Goal: Task Accomplishment & Management: Use online tool/utility

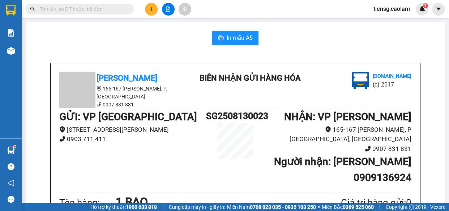
scroll to position [328, 0]
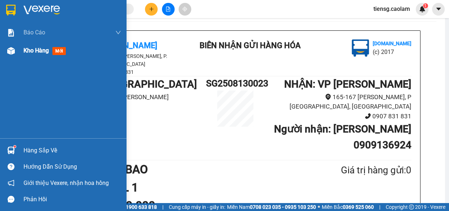
click at [22, 58] on div "Kho hàng mới" at bounding box center [63, 51] width 126 height 18
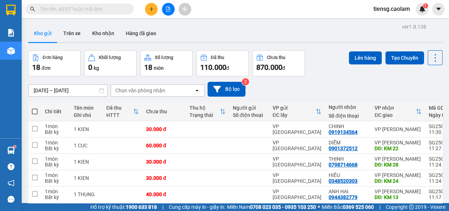
click at [69, 89] on div "ver 1.8.138 Kho gửi Trên xe Kho nhận Hàng đã giao Đơn hàng 18 đơn Khối lượng 0 …" at bounding box center [235, 166] width 420 height 288
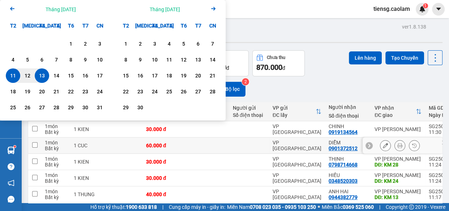
click at [231, 140] on td at bounding box center [249, 145] width 40 height 16
checkbox input "true"
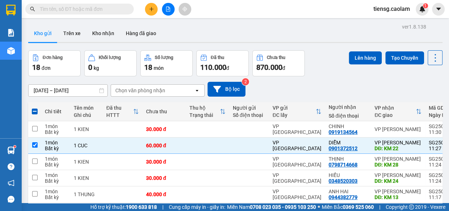
click at [46, 29] on button "Kho gửi" at bounding box center [42, 33] width 29 height 17
click at [59, 94] on div "ver 1.8.138 Kho gửi Trên xe Kho nhận Hàng đã giao Đơn hàng 18 đơn Khối lượng 0 …" at bounding box center [235, 166] width 420 height 288
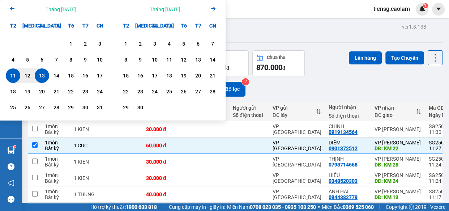
click at [12, 8] on icon "Arrow Left" at bounding box center [12, 8] width 9 height 9
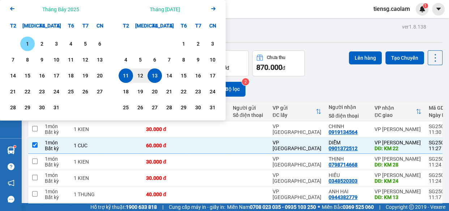
click at [26, 43] on div "1" at bounding box center [27, 43] width 10 height 9
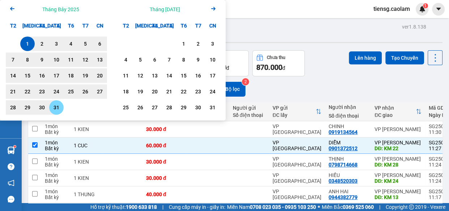
click at [57, 109] on div "31" at bounding box center [56, 107] width 10 height 9
type input "[DATE] – [DATE]"
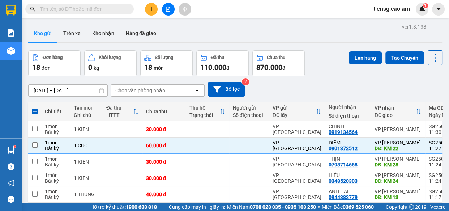
checkbox input "false"
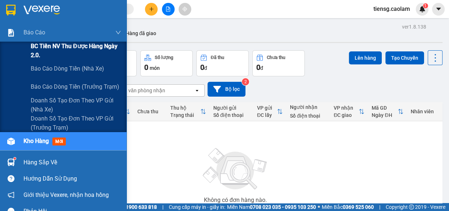
click at [42, 44] on span "BC Tiền NV thu được hàng ngày 2.0." at bounding box center [76, 51] width 90 height 18
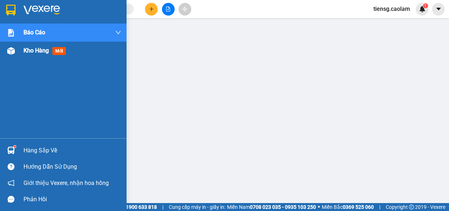
click at [23, 49] on span "Kho hàng" at bounding box center [35, 50] width 25 height 7
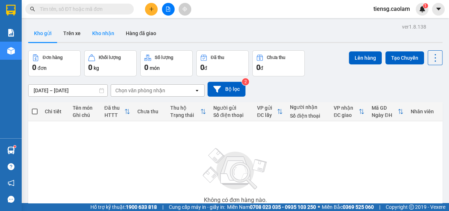
click at [110, 33] on button "Kho nhận" at bounding box center [103, 33] width 34 height 17
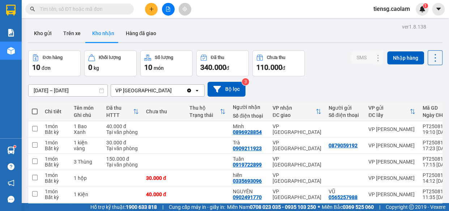
click at [70, 91] on div "ver 1.8.138 Kho gửi Trên xe Kho nhận Hàng đã giao Đơn hàng 10 đơn Khối lượng 0 …" at bounding box center [235, 166] width 420 height 288
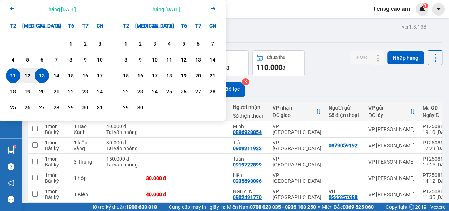
click at [9, 7] on icon "Arrow Left" at bounding box center [12, 8] width 9 height 9
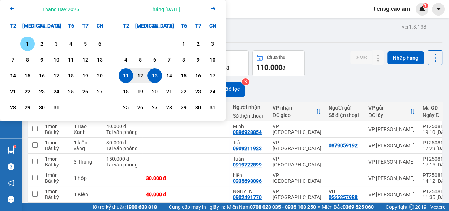
click at [22, 38] on div "1" at bounding box center [27, 43] width 14 height 14
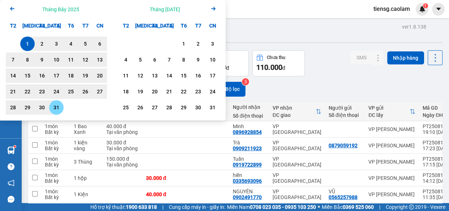
click at [60, 104] on div "31" at bounding box center [56, 107] width 10 height 9
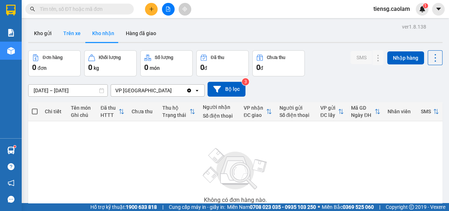
click at [71, 31] on button "Trên xe" at bounding box center [71, 33] width 29 height 17
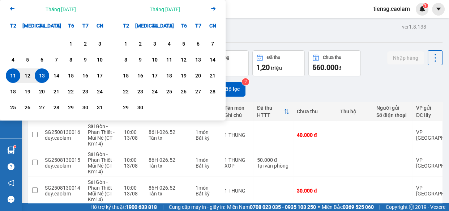
click at [13, 8] on icon "Arrow Left" at bounding box center [12, 8] width 9 height 9
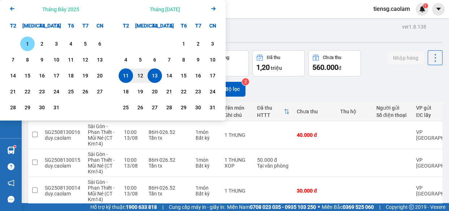
click at [25, 42] on div "1" at bounding box center [27, 43] width 10 height 9
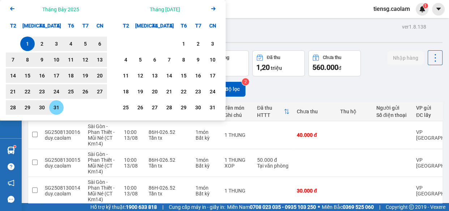
click at [60, 109] on div "31" at bounding box center [56, 107] width 10 height 9
type input "[DATE] – [DATE]"
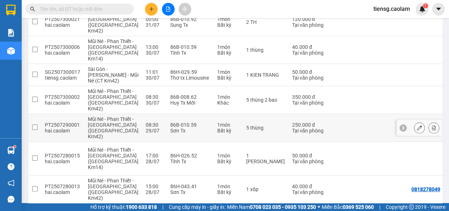
scroll to position [228, 0]
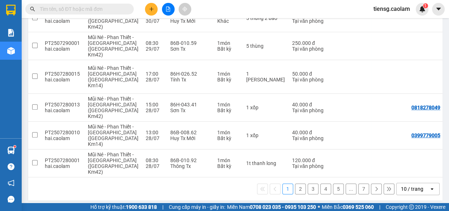
click at [417, 188] on div "10 / trang" at bounding box center [412, 189] width 33 height 12
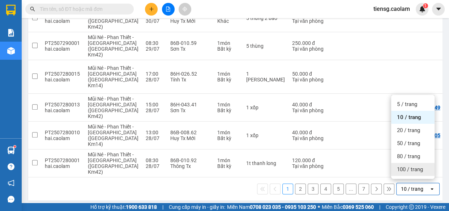
click at [413, 171] on span "100 / trang" at bounding box center [410, 168] width 26 height 7
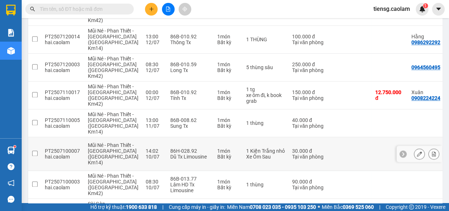
scroll to position [983, 0]
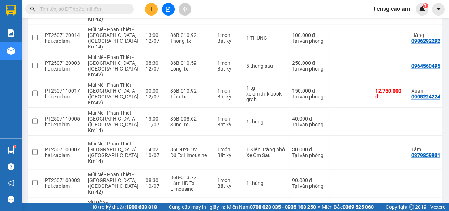
click at [115, 10] on input "text" at bounding box center [82, 9] width 85 height 8
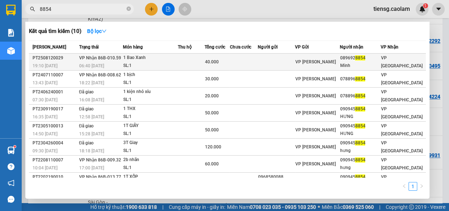
type input "8854"
click at [188, 61] on td at bounding box center [191, 61] width 27 height 17
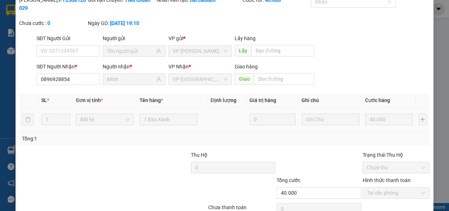
type input "0896928854"
type input "Minh"
type input "40.000"
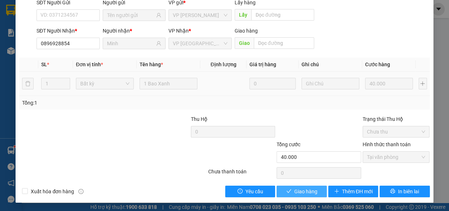
click at [294, 191] on span "Giao hàng" at bounding box center [305, 191] width 23 height 8
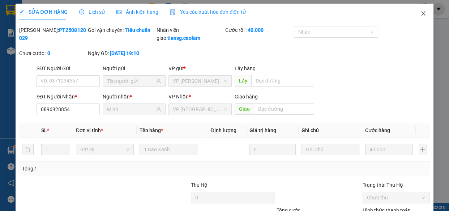
click at [414, 14] on span "Close" at bounding box center [423, 14] width 20 height 20
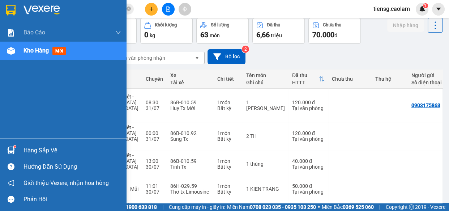
scroll to position [65, 0]
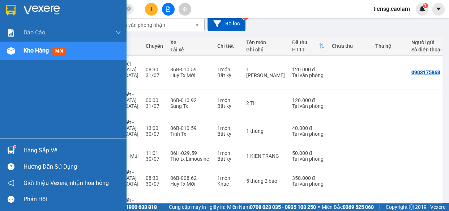
click at [18, 53] on div "Kho hàng mới" at bounding box center [63, 51] width 126 height 18
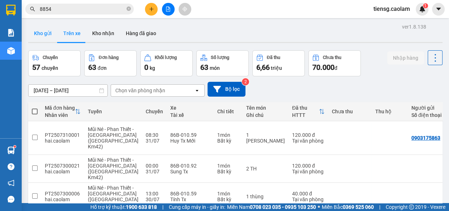
click at [41, 35] on button "Kho gửi" at bounding box center [42, 33] width 29 height 17
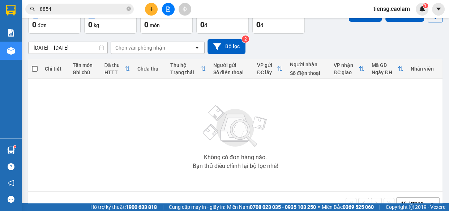
scroll to position [28, 0]
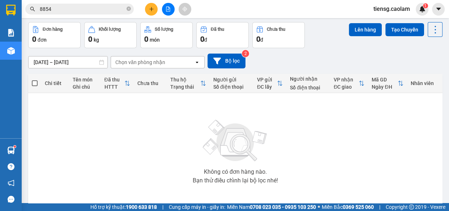
click at [79, 63] on input "[DATE] – [DATE]" at bounding box center [68, 62] width 79 height 12
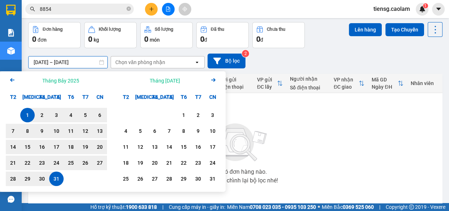
click at [214, 78] on icon "Arrow Right" at bounding box center [213, 80] width 9 height 9
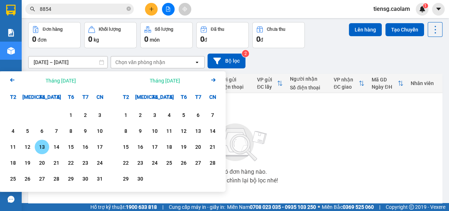
click at [44, 150] on div "13" at bounding box center [42, 146] width 10 height 9
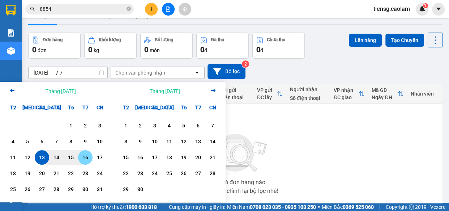
scroll to position [0, 0]
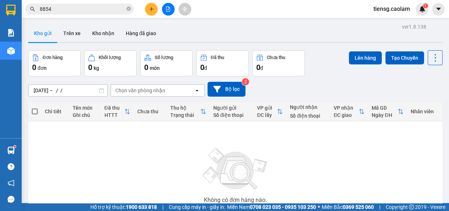
click at [91, 146] on div "Không có đơn hàng nào. Bạn thử điều chỉnh lại bộ lọc nhé!" at bounding box center [235, 177] width 407 height 108
click at [87, 90] on div "ver 1.8.138 Kho gửi Trên xe Kho nhận Hàng đã giao Đơn hàng 0 đơn Khối lượng 0 k…" at bounding box center [235, 141] width 420 height 238
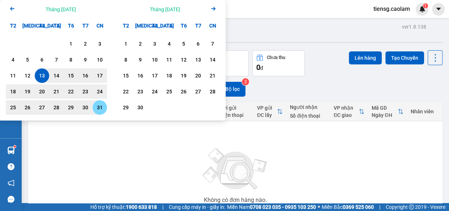
click at [99, 108] on div "31" at bounding box center [100, 107] width 10 height 9
type input "[DATE] – [DATE]"
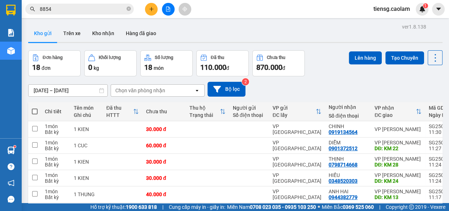
click at [34, 111] on span at bounding box center [35, 111] width 6 height 6
click at [35, 108] on input "checkbox" at bounding box center [35, 108] width 0 height 0
checkbox input "true"
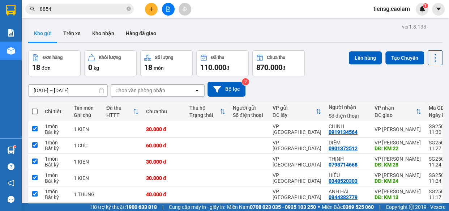
checkbox input "true"
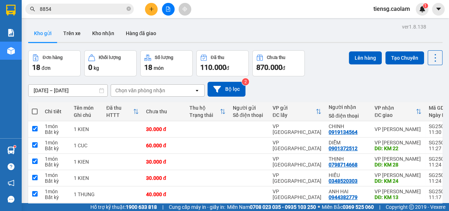
checkbox input "true"
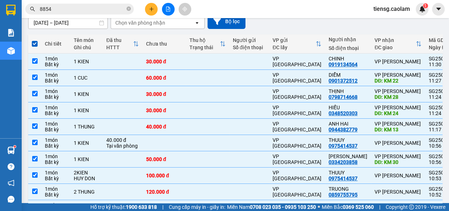
scroll to position [14, 0]
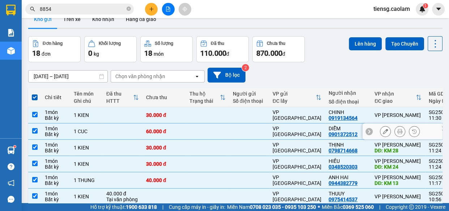
click at [131, 134] on td at bounding box center [123, 131] width 40 height 16
checkbox input "false"
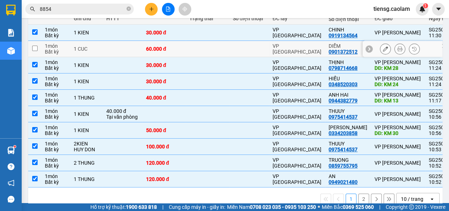
scroll to position [112, 0]
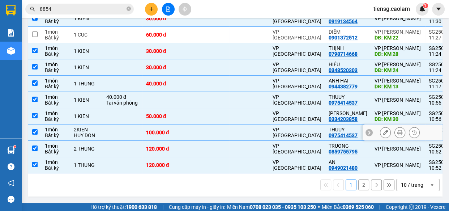
click at [92, 132] on div "HUY DON" at bounding box center [86, 135] width 25 height 6
checkbox input "false"
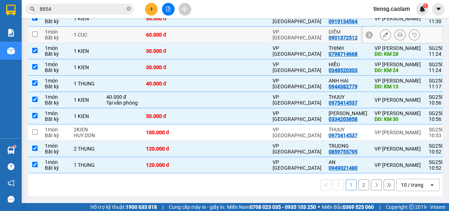
scroll to position [14, 0]
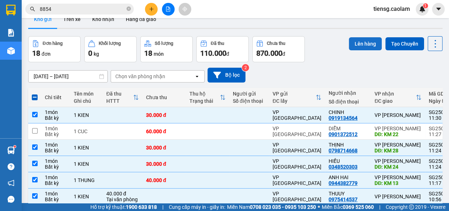
click at [365, 42] on button "Lên hàng" at bounding box center [365, 43] width 33 height 13
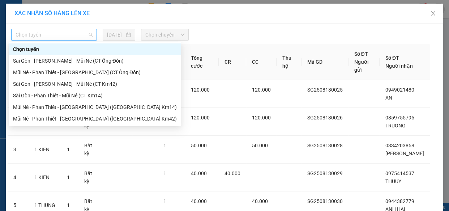
click at [71, 39] on span "Chọn tuyến" at bounding box center [54, 34] width 77 height 11
drag, startPoint x: 81, startPoint y: 83, endPoint x: 134, endPoint y: 41, distance: 67.6
click at [81, 82] on div "Sài Gòn - [PERSON_NAME] - Mũi Né (CT Km42)" at bounding box center [95, 84] width 164 height 8
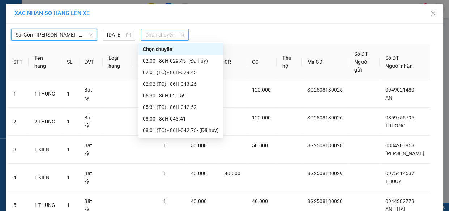
click at [164, 33] on span "Chọn chuyến" at bounding box center [164, 34] width 39 height 11
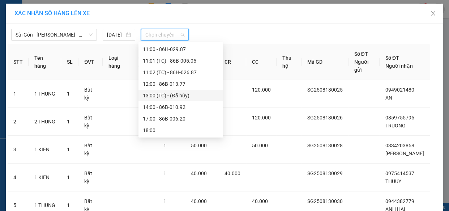
scroll to position [161, 0]
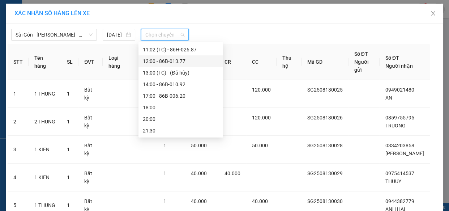
click at [174, 60] on div "12:00 - 86B-013.77" at bounding box center [181, 61] width 76 height 8
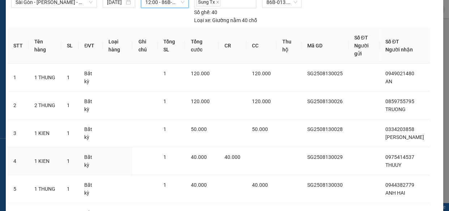
scroll to position [156, 0]
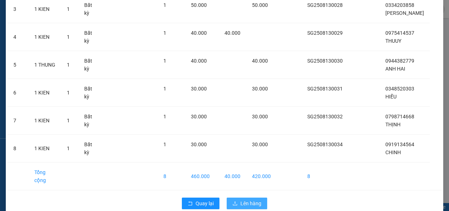
drag, startPoint x: 242, startPoint y: 191, endPoint x: 238, endPoint y: 187, distance: 4.9
click at [241, 199] on span "Lên hàng" at bounding box center [250, 203] width 21 height 8
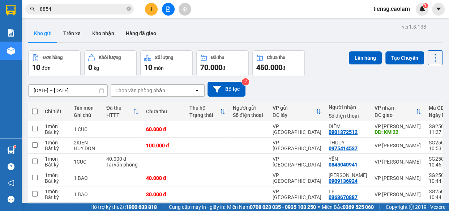
click at [36, 110] on span at bounding box center [35, 111] width 6 height 6
click at [35, 108] on input "checkbox" at bounding box center [35, 108] width 0 height 0
checkbox input "true"
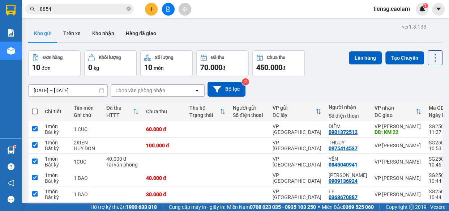
checkbox input "true"
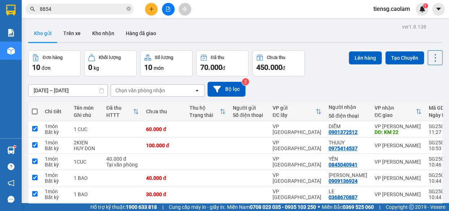
checkbox input "true"
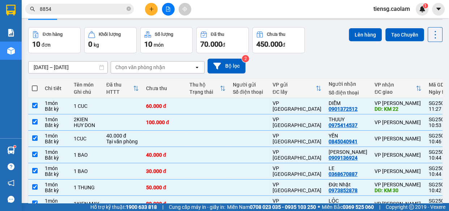
scroll to position [33, 0]
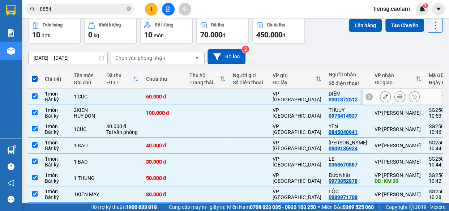
click at [102, 94] on td "1 CUC" at bounding box center [86, 97] width 33 height 16
checkbox input "false"
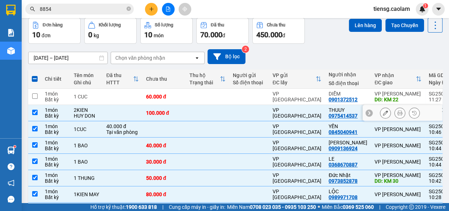
click at [95, 113] on div "HUY DON" at bounding box center [86, 116] width 25 height 6
checkbox input "false"
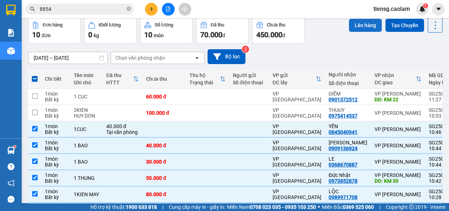
click at [367, 24] on button "Lên hàng" at bounding box center [365, 25] width 33 height 13
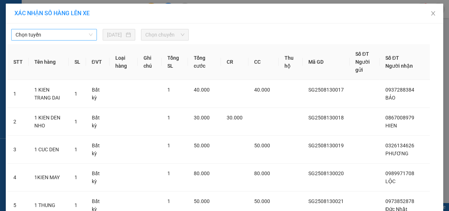
click at [69, 35] on span "Chọn tuyến" at bounding box center [54, 34] width 77 height 11
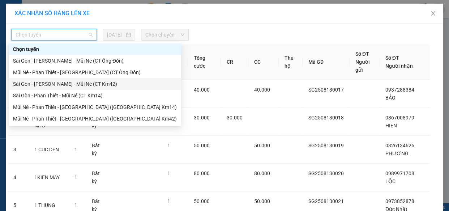
click at [89, 84] on div "Sài Gòn - [PERSON_NAME] - Mũi Né (CT Km42)" at bounding box center [95, 84] width 164 height 8
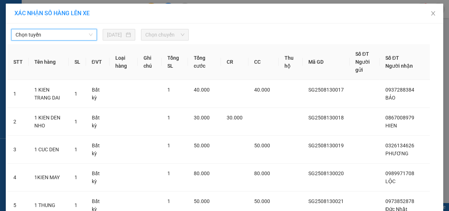
click at [166, 31] on span "Chọn chuyến" at bounding box center [164, 34] width 39 height 11
click at [168, 33] on span "Chọn chuyến" at bounding box center [164, 34] width 39 height 11
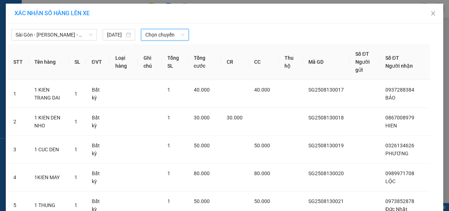
click at [174, 23] on div "XÁC NHẬN SỐ HÀNG LÊN XE" at bounding box center [224, 14] width 437 height 20
click at [168, 38] on span "Chọn chuyến" at bounding box center [164, 34] width 39 height 11
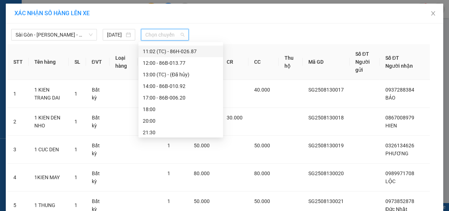
scroll to position [161, 0]
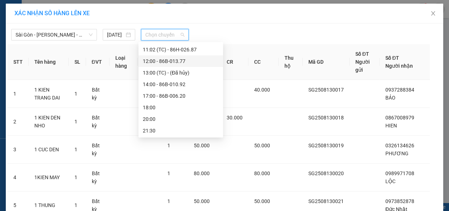
drag, startPoint x: 170, startPoint y: 85, endPoint x: 172, endPoint y: 57, distance: 28.3
click at [172, 57] on div "Chọn chuyến 02:00 - 86H-029.45 - ([GEOGRAPHIC_DATA]) 02:01 (TC) - 86H-029.45 02…" at bounding box center [180, 9] width 85 height 254
click at [170, 59] on div "12:00 - 86B-013.77" at bounding box center [181, 61] width 76 height 8
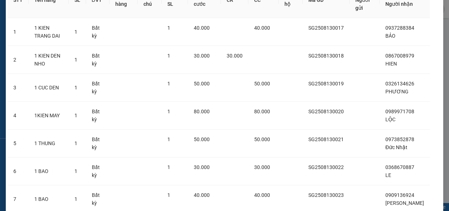
scroll to position [148, 0]
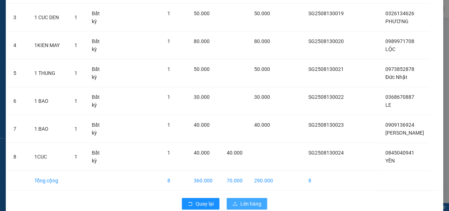
click at [242, 199] on span "Lên hàng" at bounding box center [250, 203] width 21 height 8
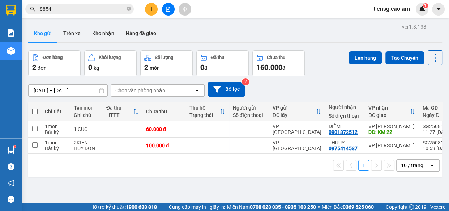
click at [33, 111] on span at bounding box center [35, 111] width 6 height 6
click at [35, 108] on input "checkbox" at bounding box center [35, 108] width 0 height 0
checkbox input "true"
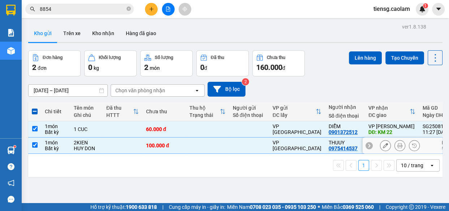
click at [117, 148] on td at bounding box center [123, 145] width 40 height 16
checkbox input "false"
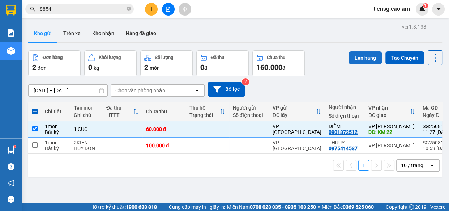
click at [362, 55] on button "Lên hàng" at bounding box center [365, 57] width 33 height 13
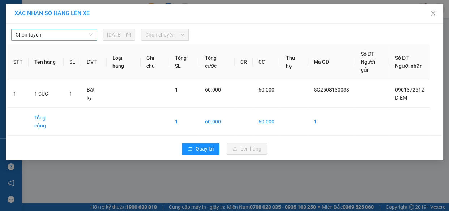
click at [73, 35] on span "Chọn tuyến" at bounding box center [54, 34] width 77 height 11
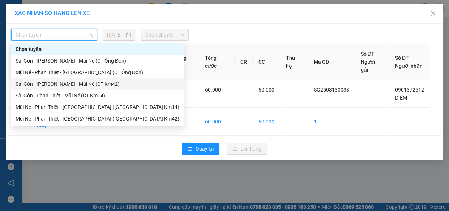
click at [97, 86] on div "Sài Gòn - [PERSON_NAME] - Mũi Né (CT Km42)" at bounding box center [98, 84] width 164 height 8
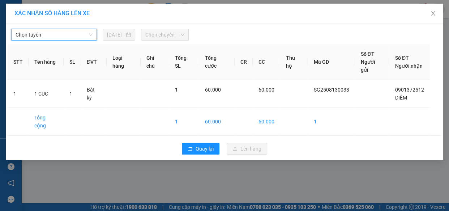
click at [180, 34] on span "Chọn chuyến" at bounding box center [164, 34] width 39 height 11
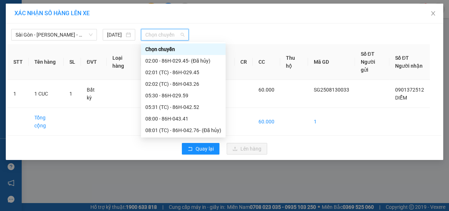
click at [181, 38] on span "Chọn chuyến" at bounding box center [164, 34] width 39 height 11
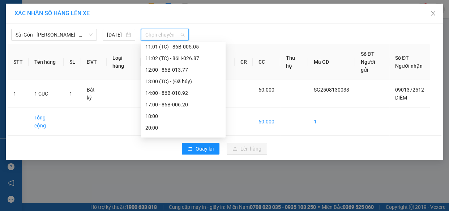
scroll to position [161, 0]
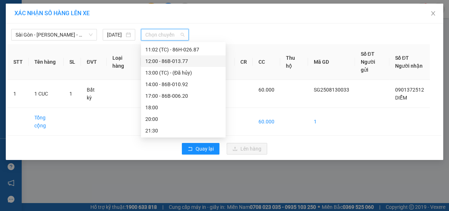
click at [179, 62] on div "12:00 - 86B-013.77" at bounding box center [183, 61] width 76 height 8
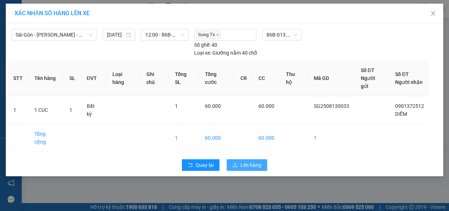
drag, startPoint x: 255, startPoint y: 134, endPoint x: 250, endPoint y: 132, distance: 5.4
click at [255, 161] on span "Lên hàng" at bounding box center [250, 165] width 21 height 8
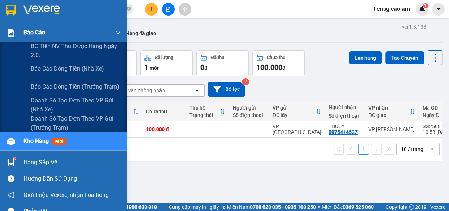
click at [21, 30] on div "Báo cáo" at bounding box center [63, 32] width 126 height 18
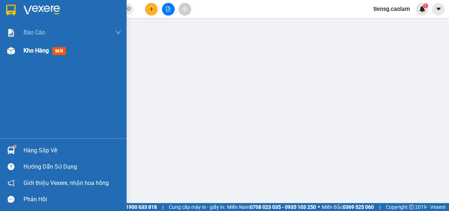
click at [15, 52] on div at bounding box center [11, 50] width 13 height 13
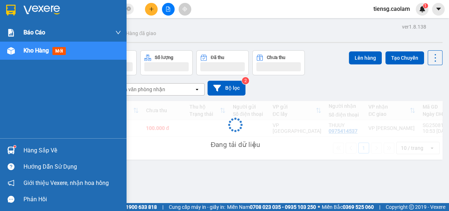
scroll to position [33, 0]
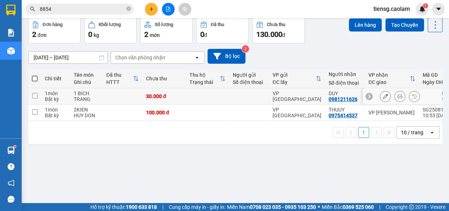
click at [180, 99] on td "30.000 đ" at bounding box center [163, 96] width 43 height 16
checkbox input "true"
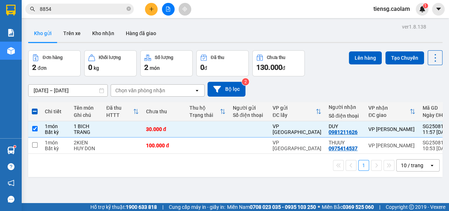
scroll to position [0, 0]
click at [361, 57] on button "Lên hàng" at bounding box center [365, 57] width 33 height 13
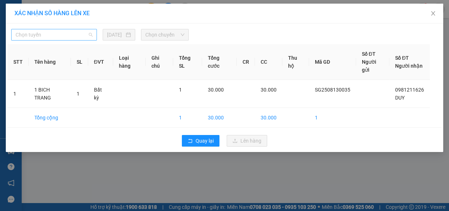
click at [55, 31] on span "Chọn tuyến" at bounding box center [54, 34] width 77 height 11
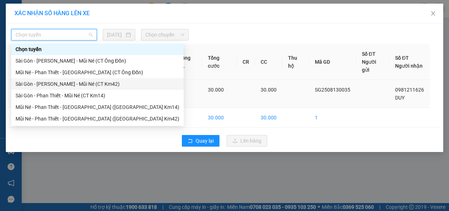
click at [79, 84] on div "Sài Gòn - [PERSON_NAME] - Mũi Né (CT Km42)" at bounding box center [98, 84] width 164 height 8
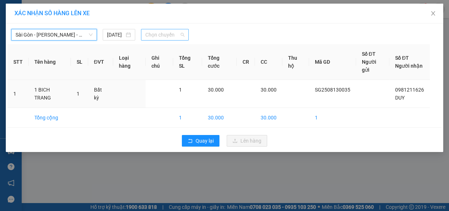
click at [169, 34] on span "Chọn chuyến" at bounding box center [164, 34] width 39 height 11
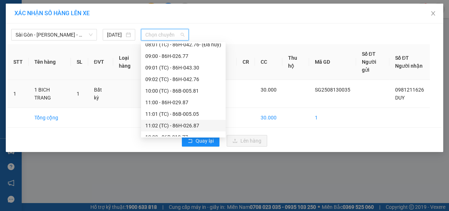
scroll to position [131, 0]
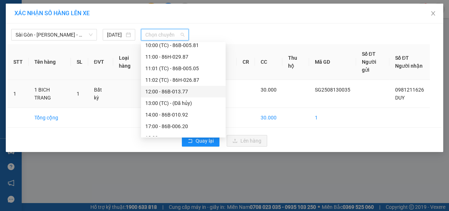
click at [176, 89] on div "12:00 - 86B-013.77" at bounding box center [183, 91] width 76 height 8
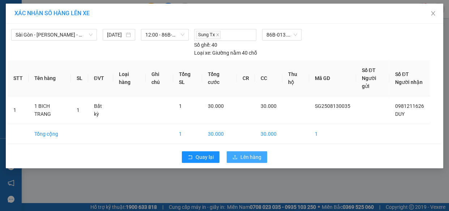
click at [235, 151] on button "Lên hàng" at bounding box center [247, 157] width 40 height 12
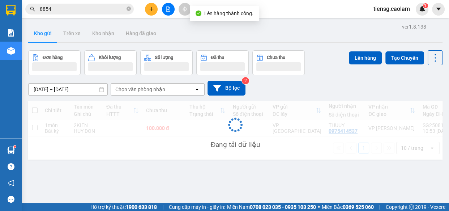
click at [171, 9] on button at bounding box center [168, 9] width 13 height 13
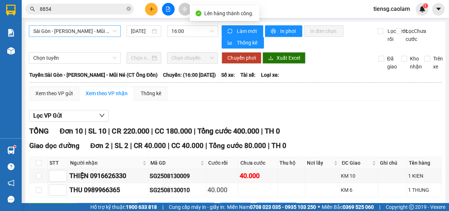
click at [96, 32] on span "Sài Gòn - [PERSON_NAME] - Mũi Né (CT Ông Đồn)" at bounding box center [74, 31] width 83 height 11
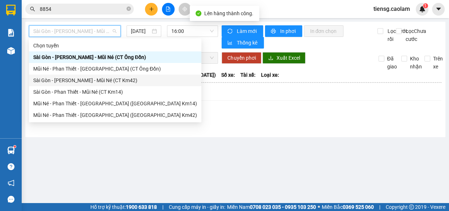
drag, startPoint x: 104, startPoint y: 79, endPoint x: 165, endPoint y: 42, distance: 71.0
click at [107, 76] on div "Sài Gòn - [PERSON_NAME] - Mũi Né (CT Km42)" at bounding box center [115, 80] width 164 height 8
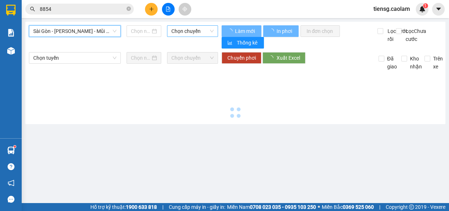
type input "[DATE]"
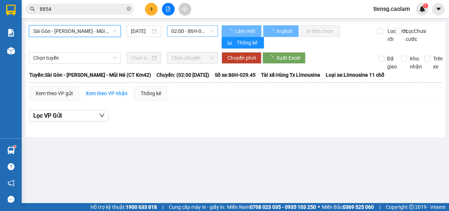
click at [187, 33] on span "02:00 - 86H-029.45 - (Đã hủy)" at bounding box center [192, 31] width 42 height 11
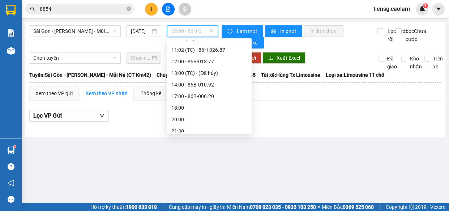
scroll to position [161, 0]
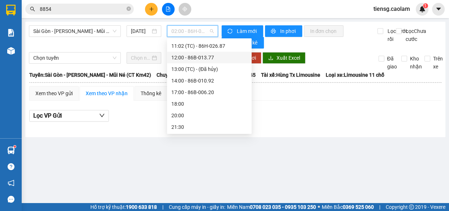
drag, startPoint x: 195, startPoint y: 67, endPoint x: 198, endPoint y: 59, distance: 8.8
click at [198, 59] on div "Chọn chuyến 02:00 - 86H-029.45 - ([GEOGRAPHIC_DATA]) 02:01 (TC) - 86H-029.45 02…" at bounding box center [209, 5] width 85 height 254
click at [198, 59] on div "12:00 - 86B-013.77" at bounding box center [209, 57] width 76 height 8
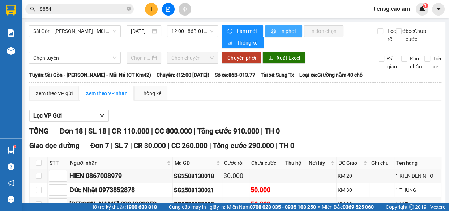
click at [283, 30] on span "In phơi" at bounding box center [288, 31] width 17 height 8
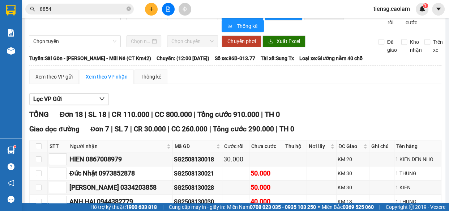
scroll to position [16, 0]
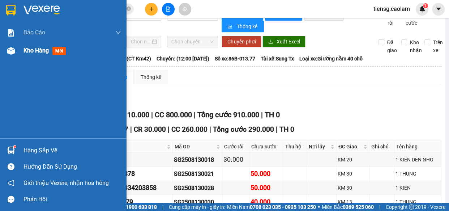
click at [20, 53] on div "Kho hàng mới" at bounding box center [63, 51] width 126 height 18
